Goal: Information Seeking & Learning: Find specific fact

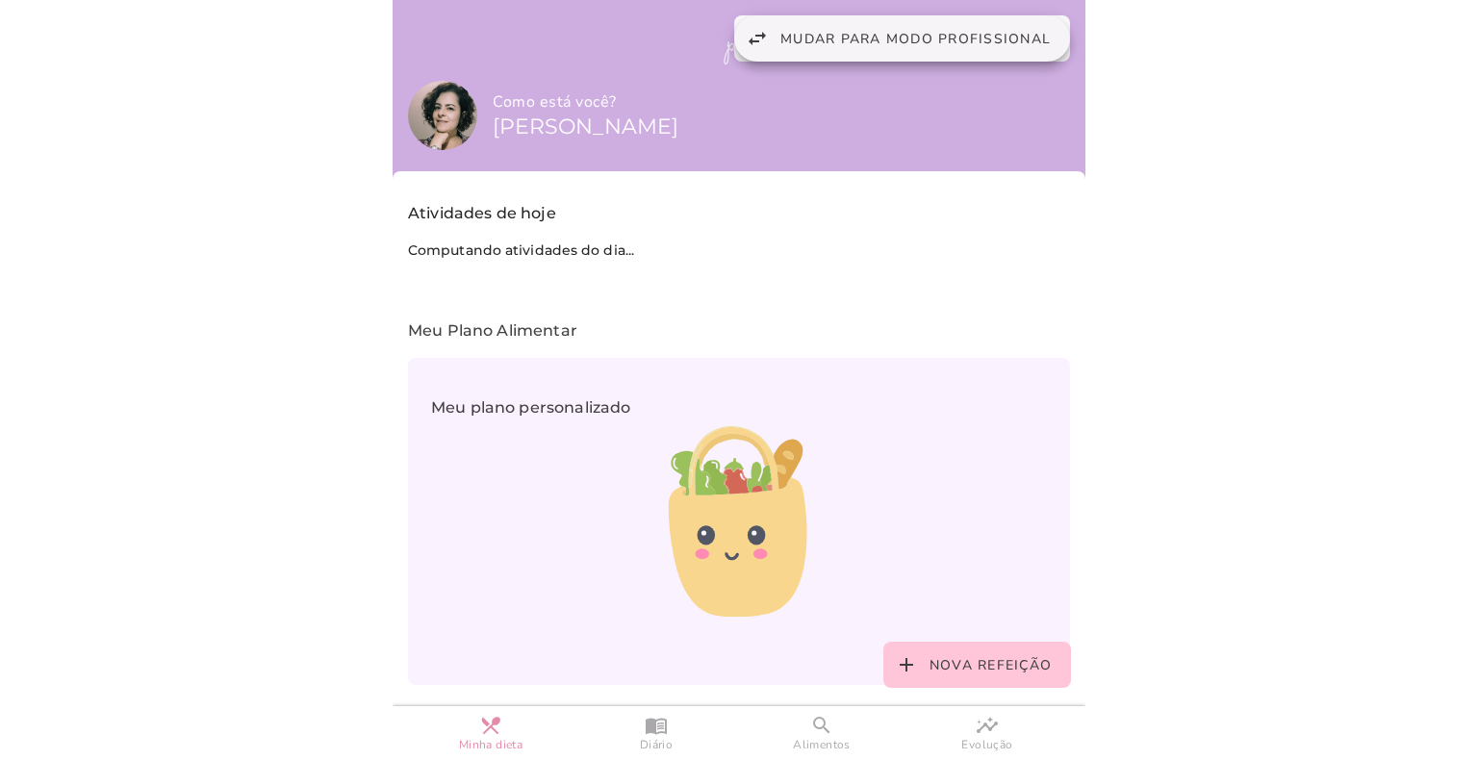
drag, startPoint x: 925, startPoint y: 34, endPoint x: 986, endPoint y: 103, distance: 92.7
click at [925, 34] on span "Mudar para modo profissional" at bounding box center [915, 39] width 270 height 18
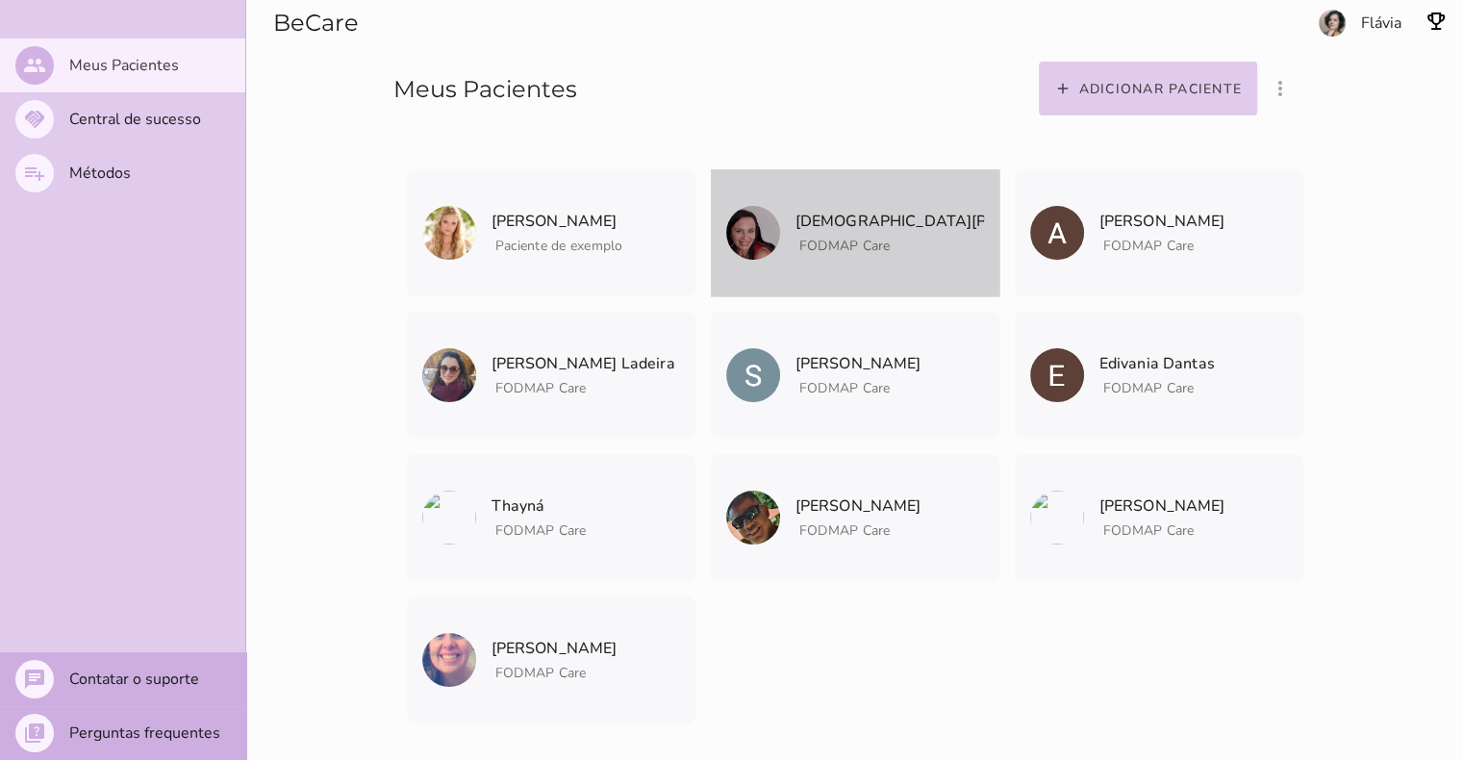
click at [819, 229] on p "Cristiane Alves" at bounding box center [890, 221] width 189 height 27
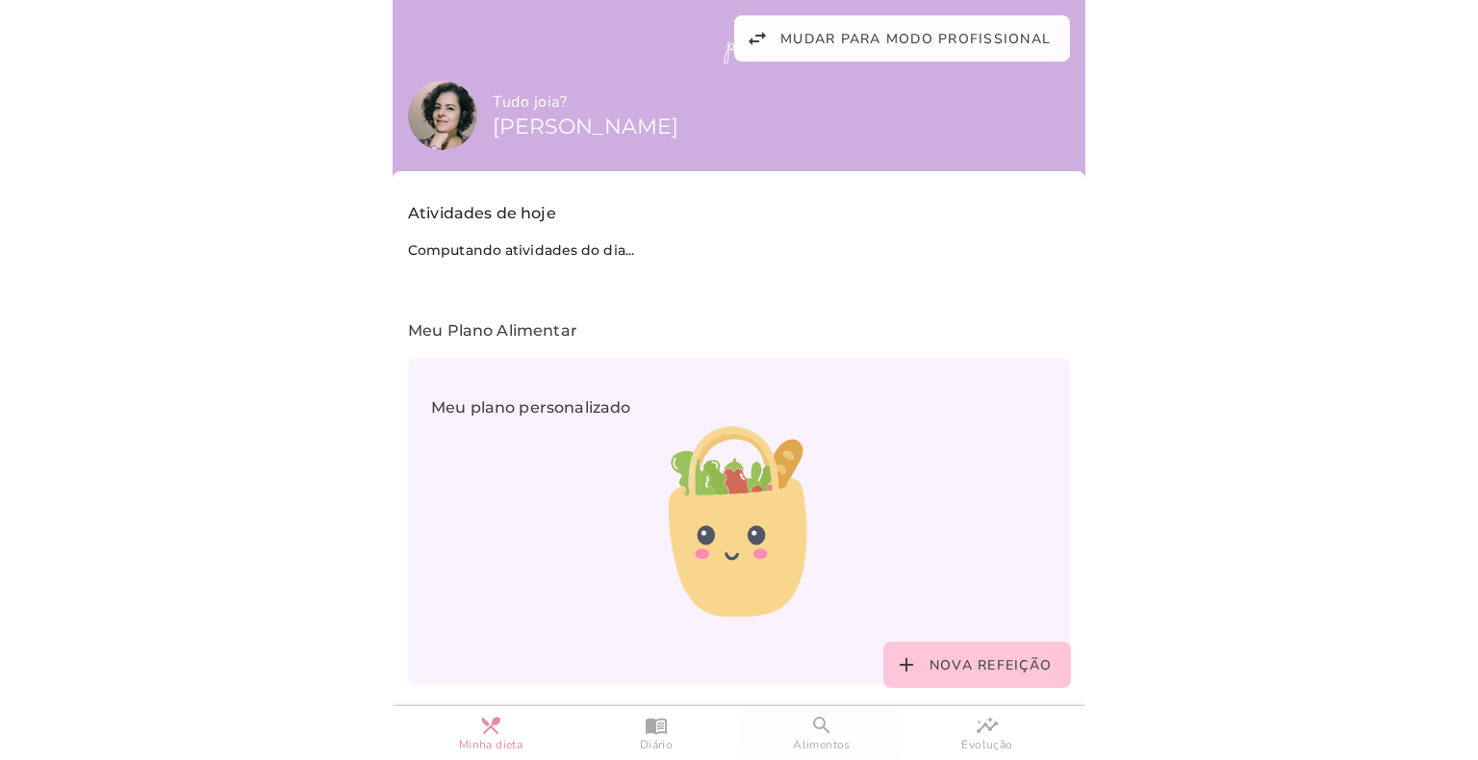
click at [0, 0] on slot "search" at bounding box center [0, 0] width 0 height 0
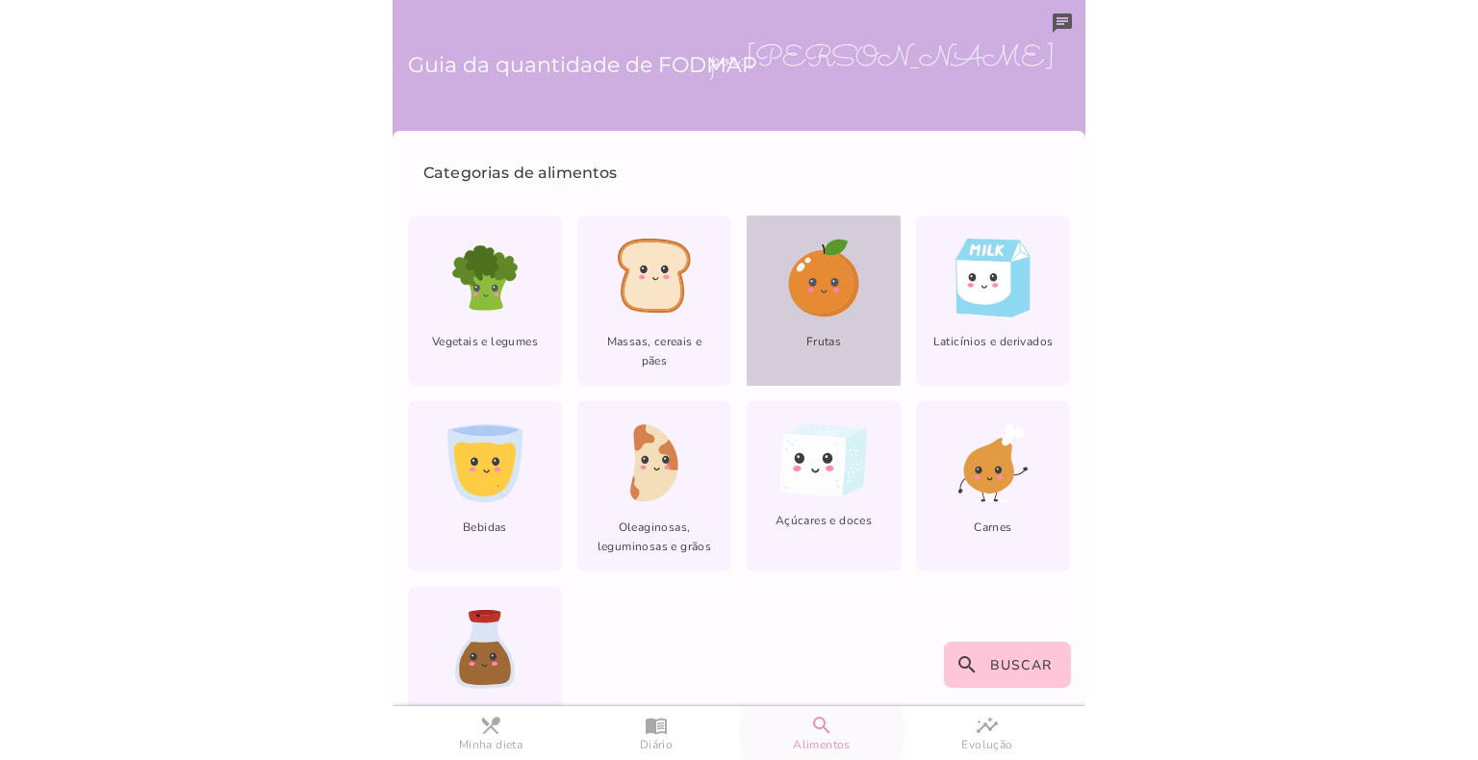
click at [812, 294] on icon at bounding box center [820, 281] width 65 height 63
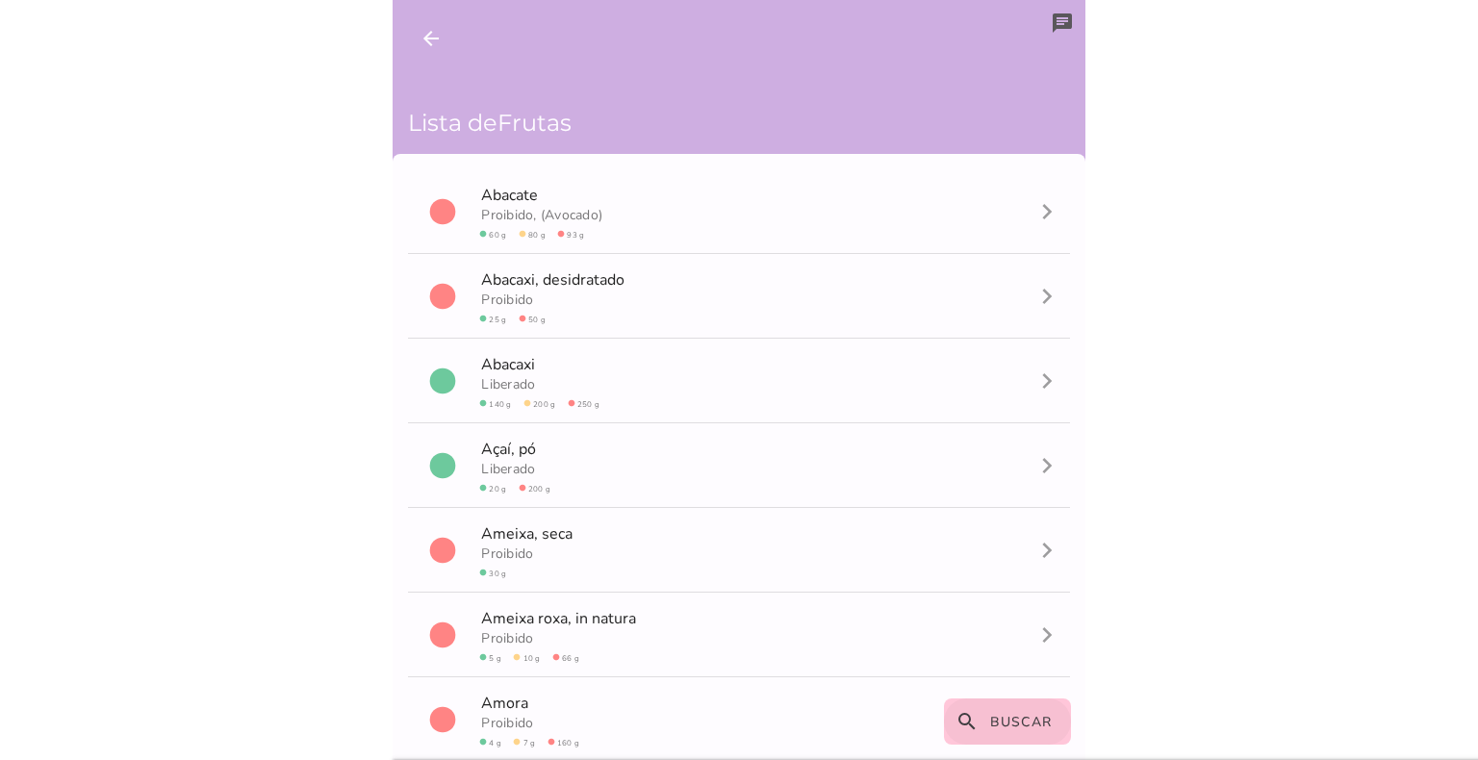
click at [991, 725] on span "Buscar" at bounding box center [1021, 722] width 63 height 18
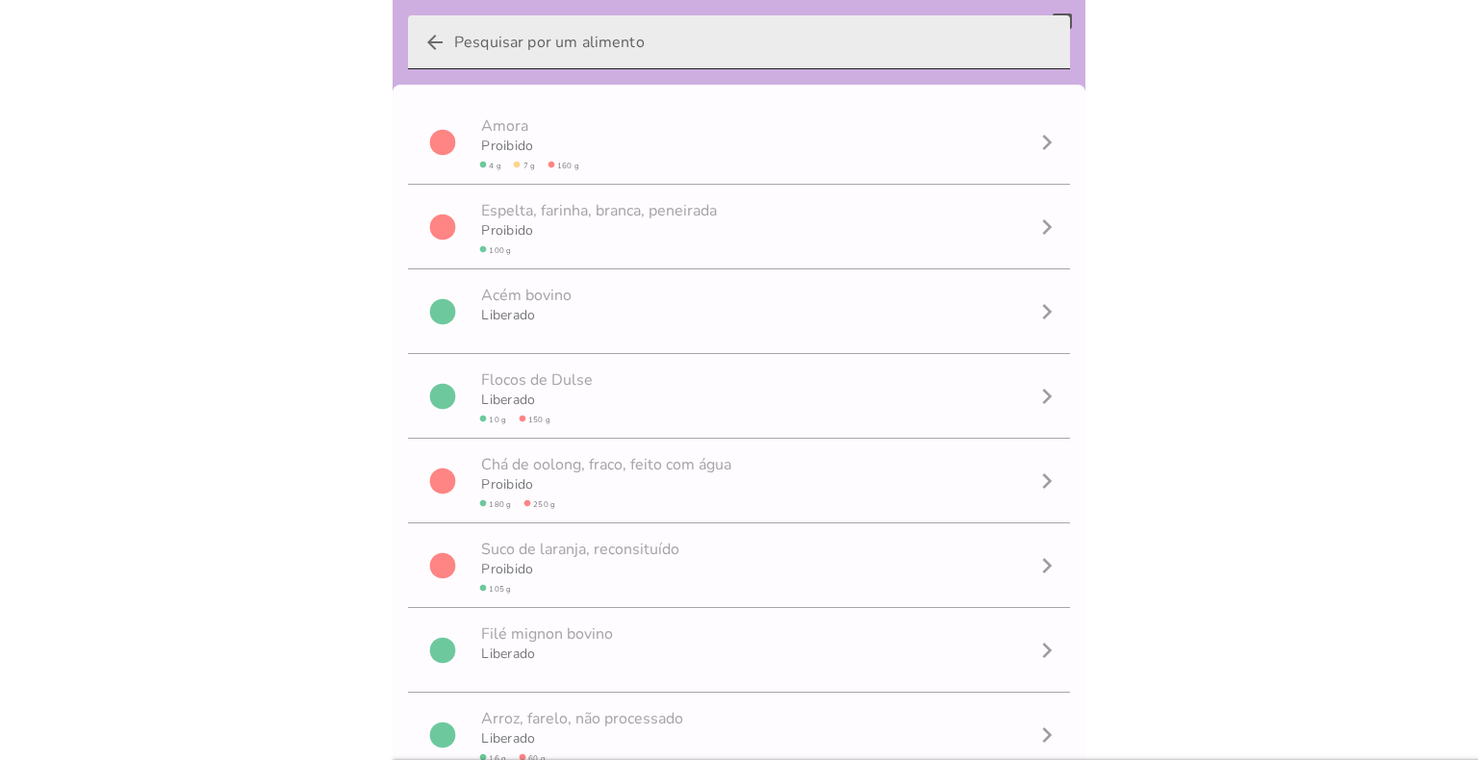
click at [631, 42] on input "arrow_back" at bounding box center [754, 42] width 600 height 54
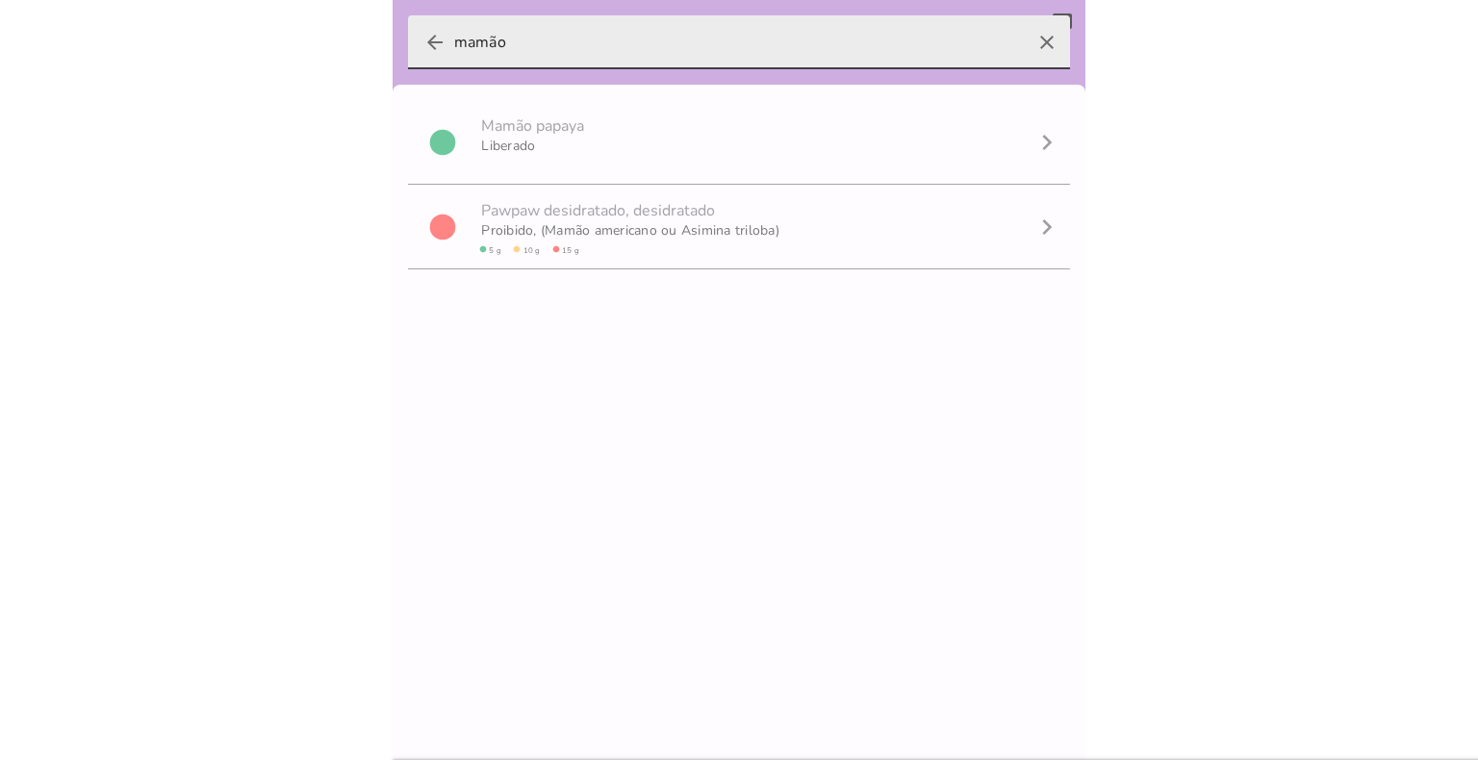
type input "mamão"
type mwc-textfield "mamão"
click at [430, 38] on icon "arrow_back" at bounding box center [434, 42] width 23 height 23
click at [454, 38] on input "mamão" at bounding box center [739, 42] width 570 height 54
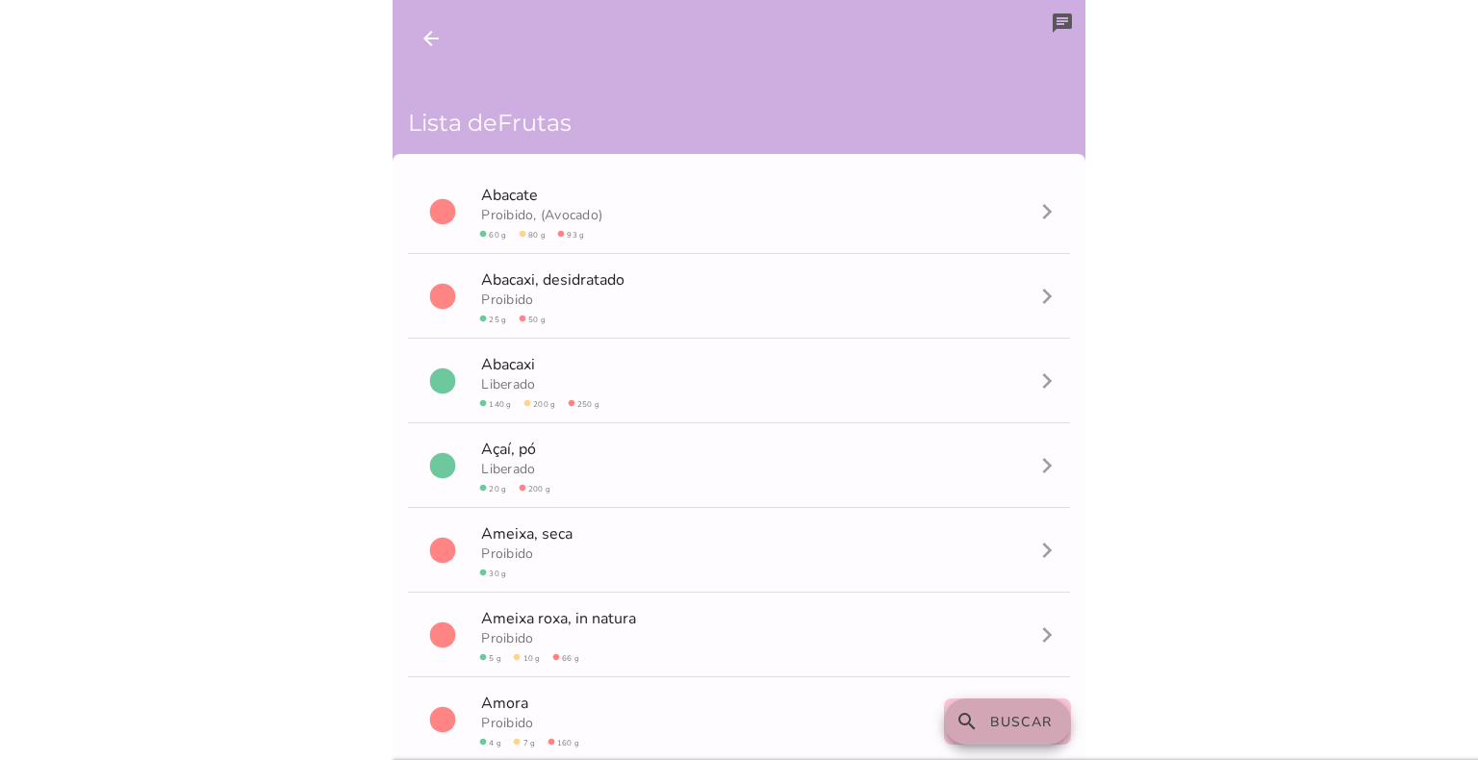
click at [998, 724] on span "Buscar" at bounding box center [1021, 722] width 63 height 18
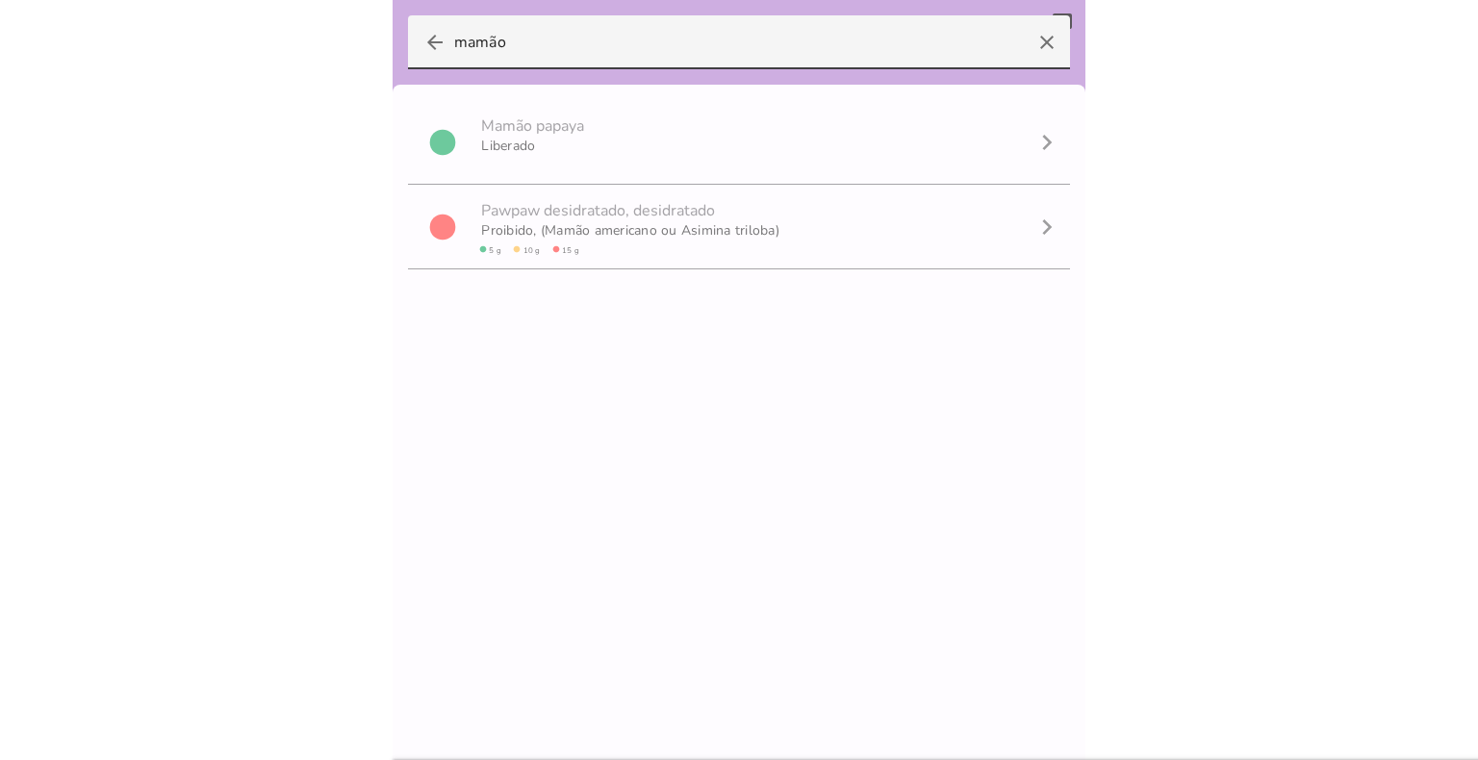
drag, startPoint x: 531, startPoint y: 34, endPoint x: 389, endPoint y: 34, distance: 142.4
click at [389, 34] on body at bounding box center [739, 380] width 1478 height 760
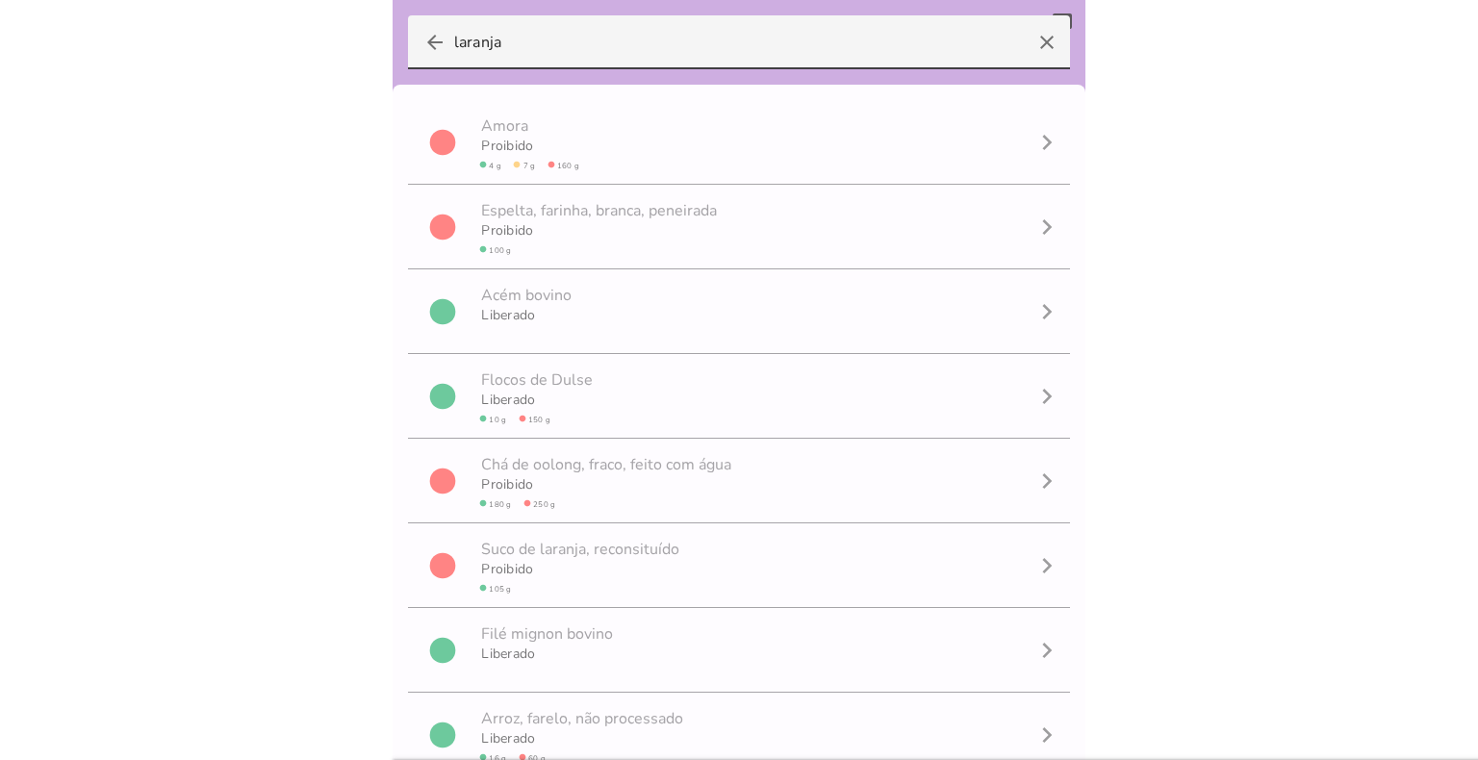
type input "laranja"
type mwc-textfield "laranja"
